Goal: Information Seeking & Learning: Learn about a topic

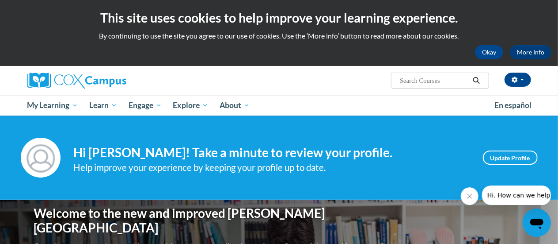
click at [432, 85] on input "Search..." at bounding box center [434, 80] width 71 height 11
type input "sharing ideas"
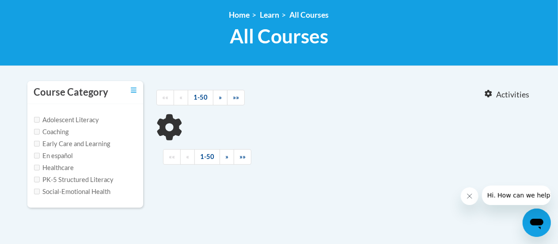
type input "sharing ideas"
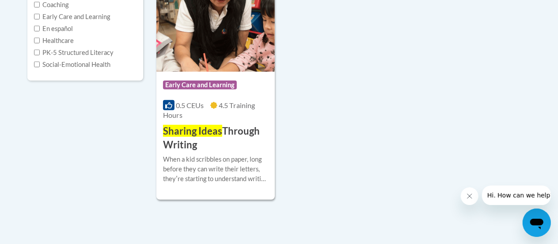
scroll to position [246, 0]
click at [189, 137] on h3 "Sharing Ideas Through Writing" at bounding box center [215, 137] width 105 height 27
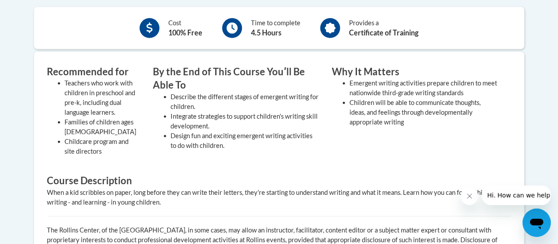
scroll to position [322, 0]
